Goal: Task Accomplishment & Management: Use online tool/utility

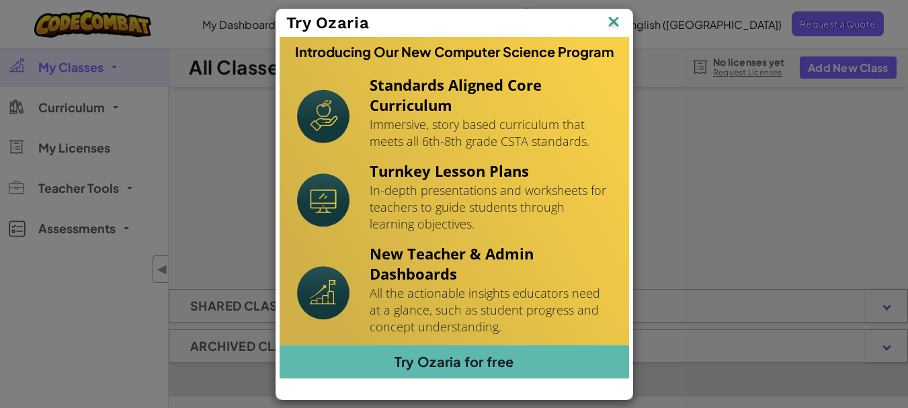
click at [611, 44] on h3 "Introducing Our New Computer Science Program" at bounding box center [454, 52] width 319 height 16
click at [614, 24] on img at bounding box center [613, 23] width 17 height 20
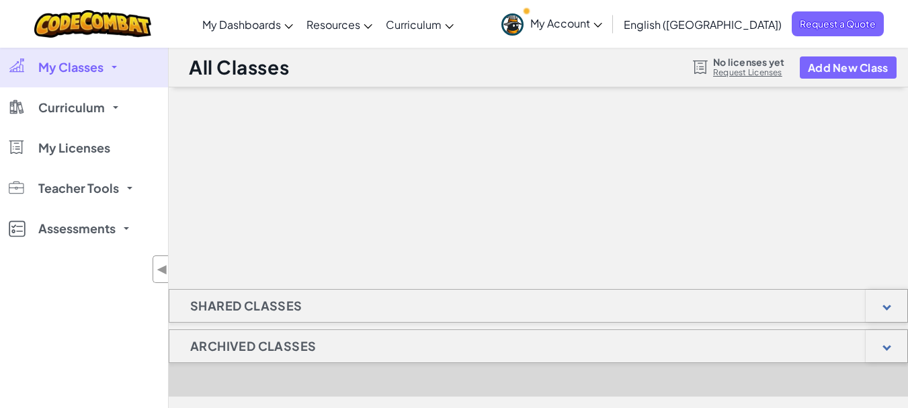
click at [602, 22] on span "My Account" at bounding box center [566, 23] width 72 height 14
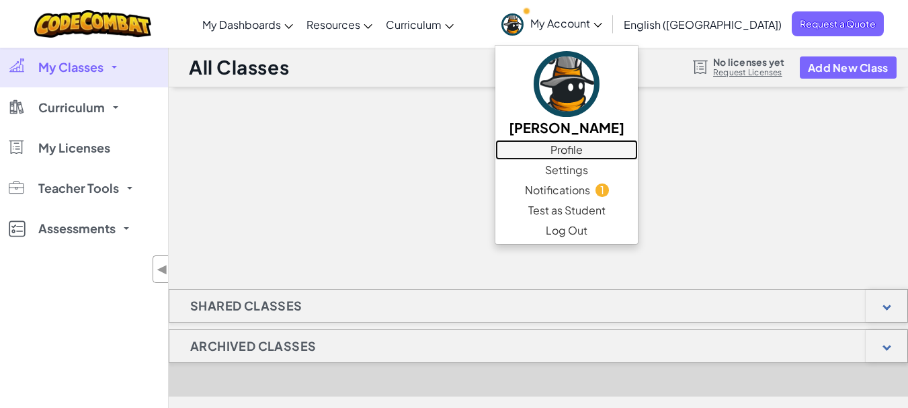
click at [638, 152] on link "Profile" at bounding box center [566, 150] width 143 height 20
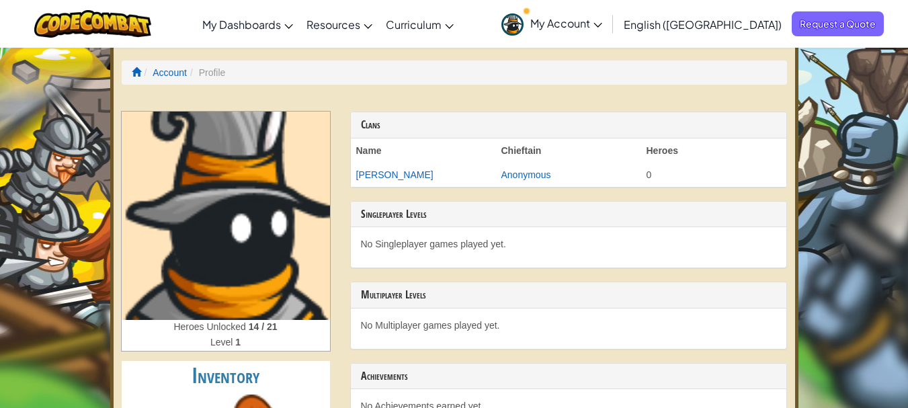
click at [602, 24] on span "My Account" at bounding box center [566, 23] width 72 height 14
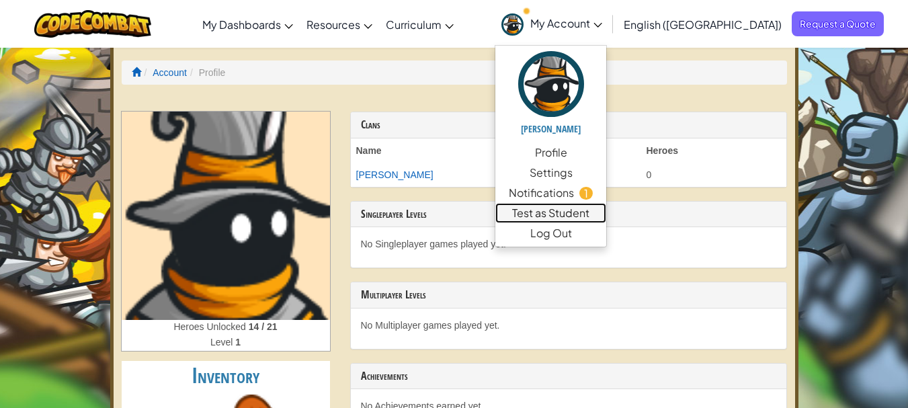
click at [606, 210] on link "Test as Student" at bounding box center [550, 213] width 110 height 20
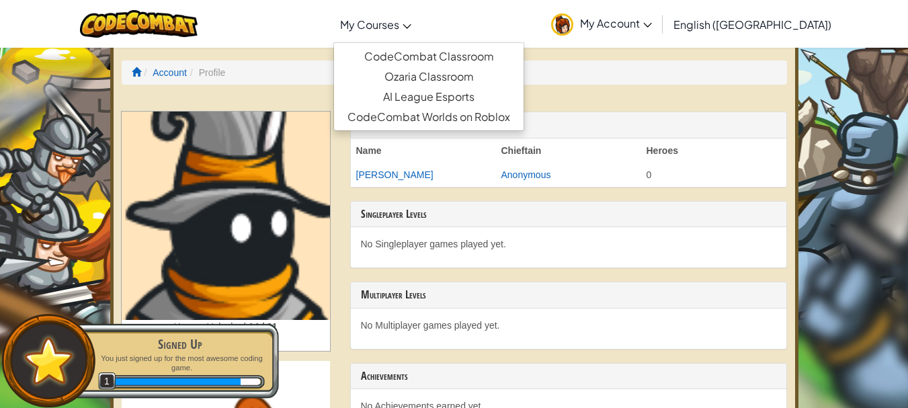
click at [399, 30] on span "My Courses" at bounding box center [369, 24] width 59 height 14
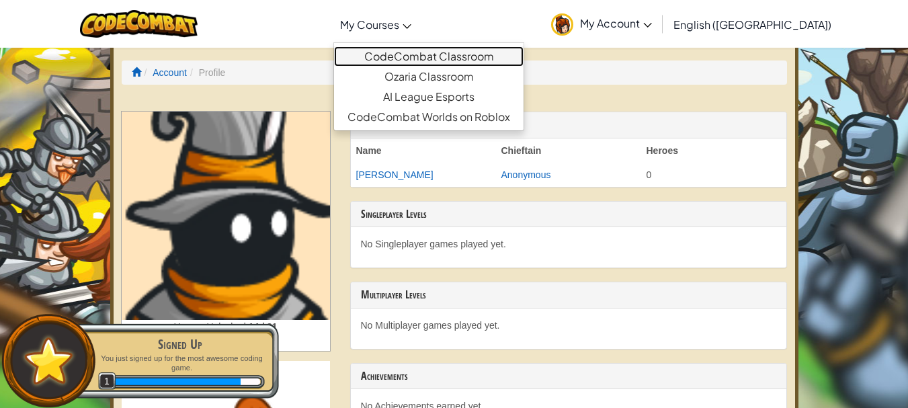
click at [428, 60] on link "CodeCombat Classroom" at bounding box center [429, 56] width 190 height 20
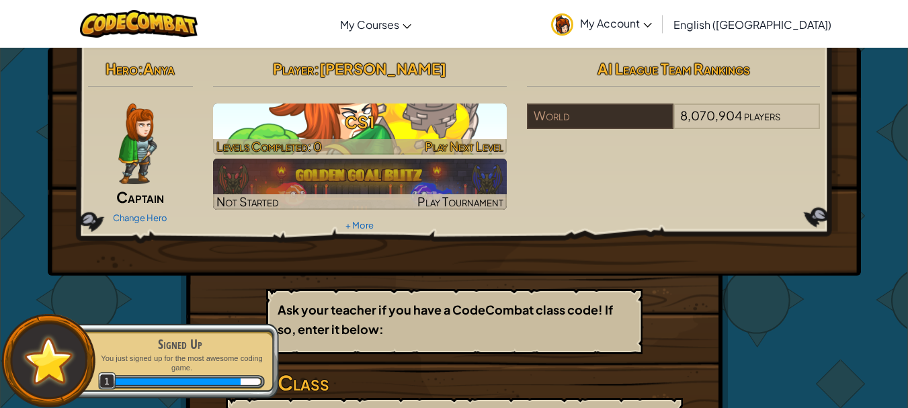
click at [371, 135] on h3 "CS1" at bounding box center [360, 122] width 294 height 30
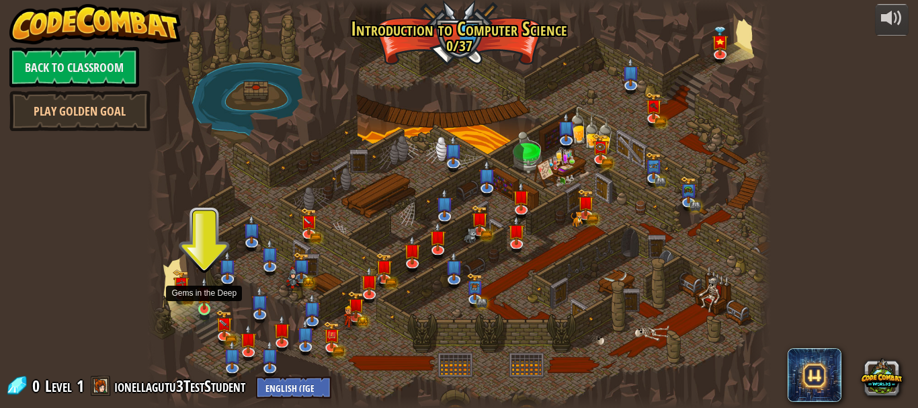
click at [200, 308] on img at bounding box center [204, 293] width 14 height 33
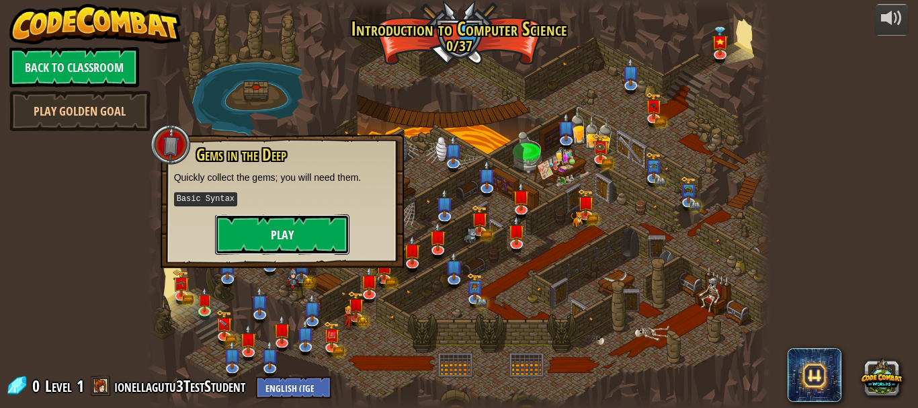
click at [262, 229] on button "Play" at bounding box center [282, 234] width 134 height 40
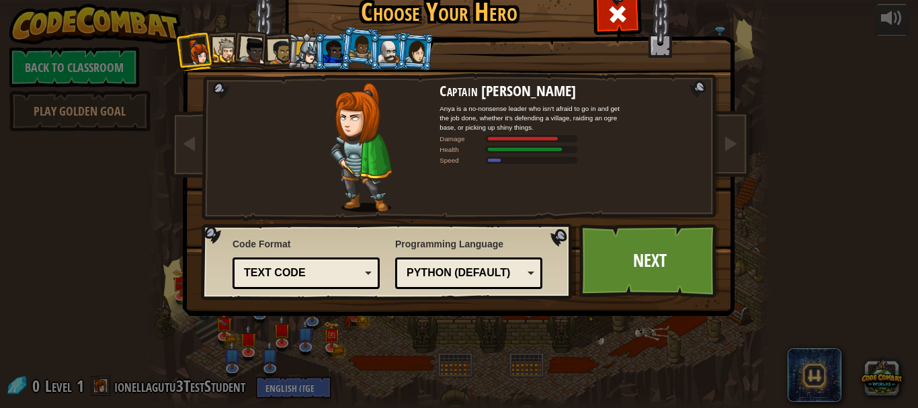
click at [323, 269] on div "Text code" at bounding box center [302, 273] width 116 height 15
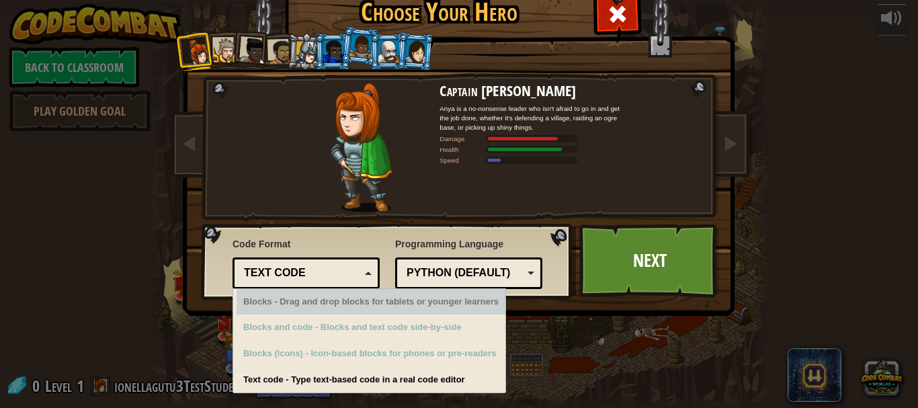
click at [481, 264] on div "Python (Default)" at bounding box center [469, 273] width 130 height 21
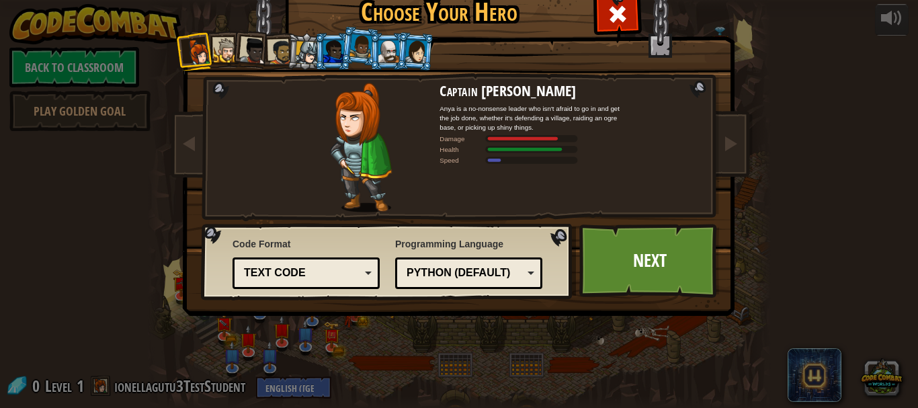
click at [471, 238] on div "Programming Language Python (Default) JavaScript Lua C++ Java (Experimental) Py…" at bounding box center [468, 263] width 147 height 58
click at [294, 276] on div "Text code" at bounding box center [302, 273] width 116 height 15
click at [280, 380] on div "Choose Your Hero 0 Captain Anya Weston Anya is a no-nonsense leader who isn't a…" at bounding box center [459, 202] width 551 height 442
click at [598, 257] on link "Next" at bounding box center [649, 261] width 140 height 74
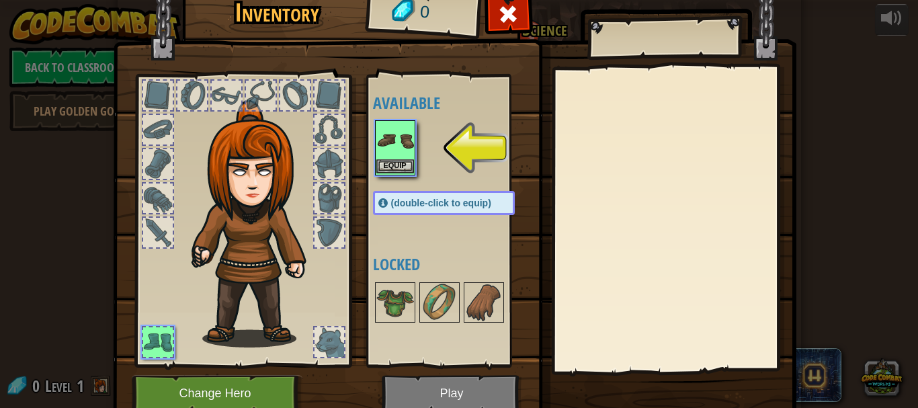
click at [406, 137] on img at bounding box center [395, 141] width 38 height 38
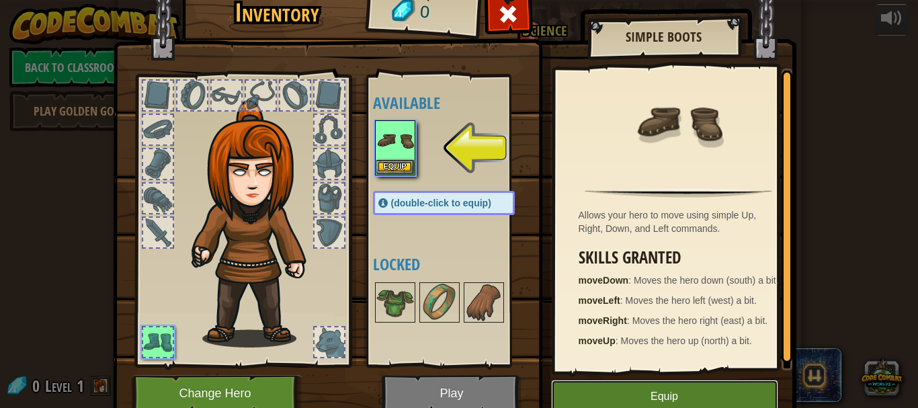
click at [633, 400] on button "Equip" at bounding box center [664, 397] width 227 height 34
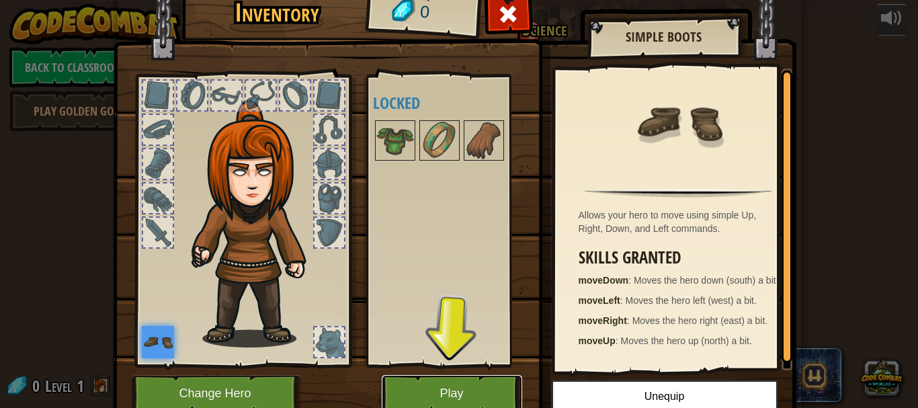
click at [448, 393] on button "Play" at bounding box center [452, 393] width 140 height 37
